Goal: Information Seeking & Learning: Learn about a topic

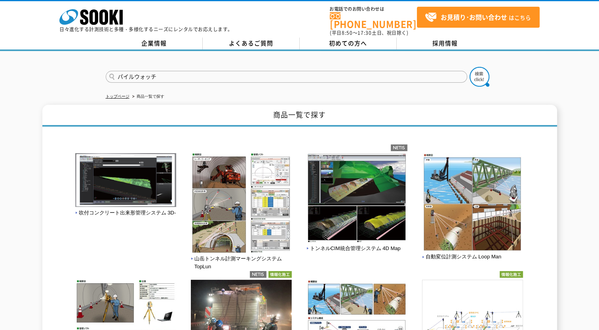
type input "パイルウォッチ"
click at [470, 67] on button at bounding box center [480, 77] width 20 height 20
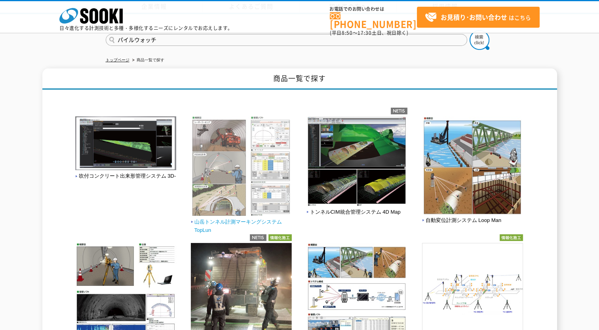
scroll to position [79, 0]
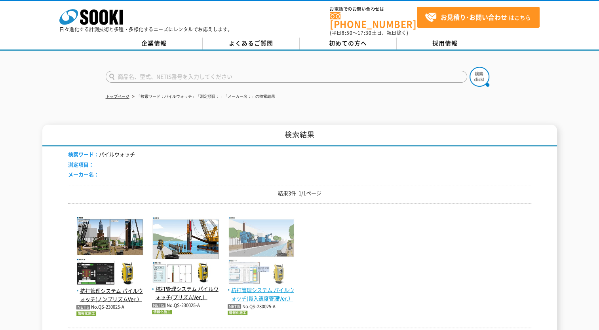
scroll to position [79, 0]
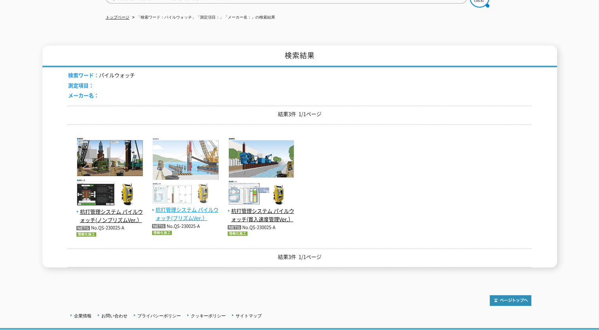
click at [185, 208] on span "杭打管理システム パイルウォッチ(プリズムVer.）" at bounding box center [185, 214] width 67 height 17
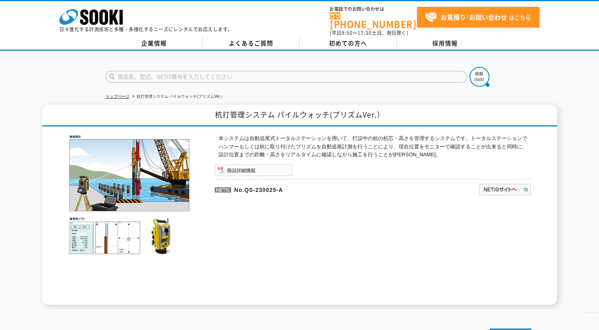
click at [243, 166] on img at bounding box center [254, 170] width 78 height 12
click at [499, 183] on img at bounding box center [505, 189] width 53 height 13
click at [294, 187] on p "No.QS-230025-A" at bounding box center [309, 188] width 188 height 19
